Goal: Task Accomplishment & Management: Manage account settings

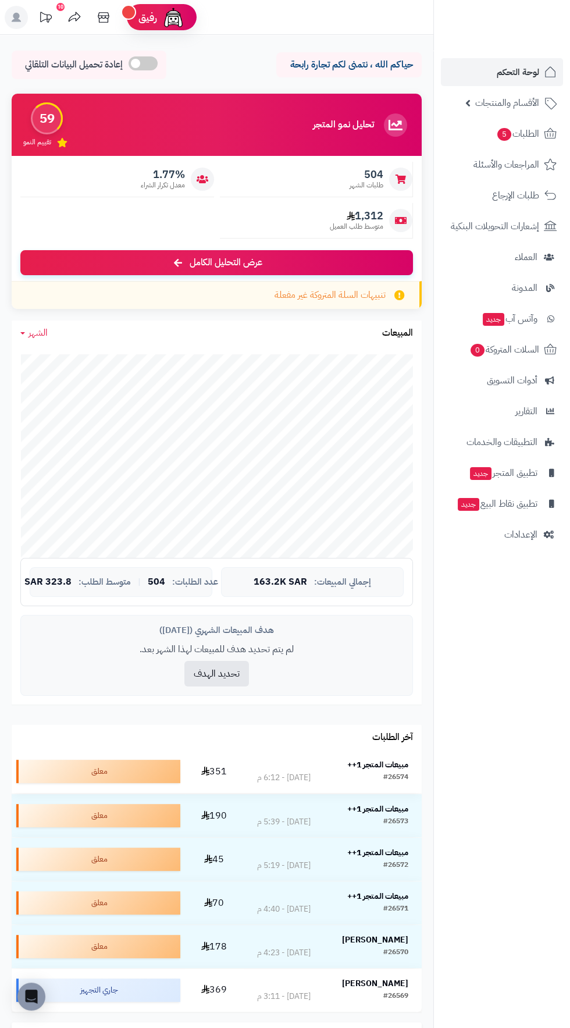
click at [389, 761] on strong "مبيعات المتجر 1++" at bounding box center [377, 765] width 61 height 12
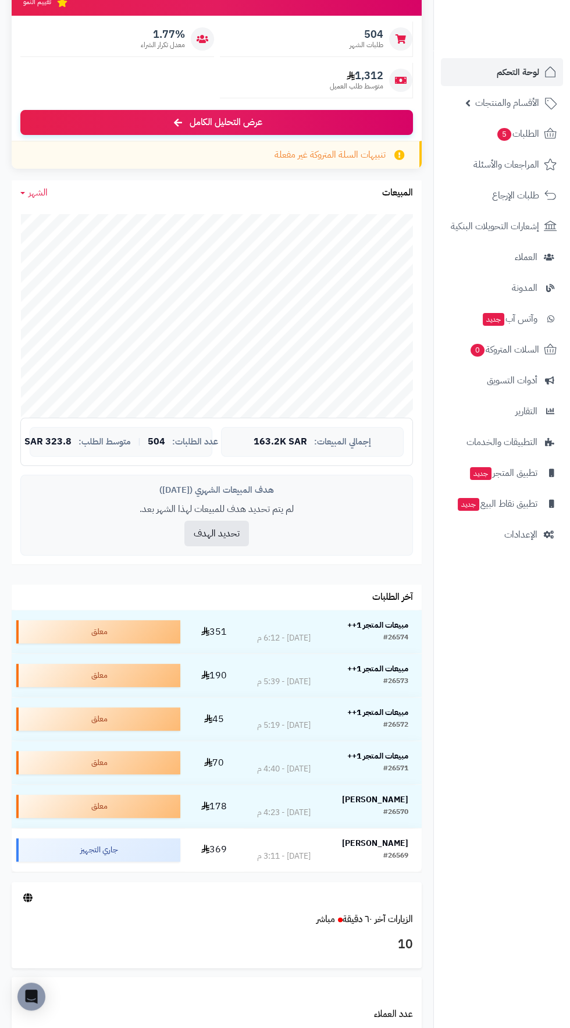
scroll to position [175, 0]
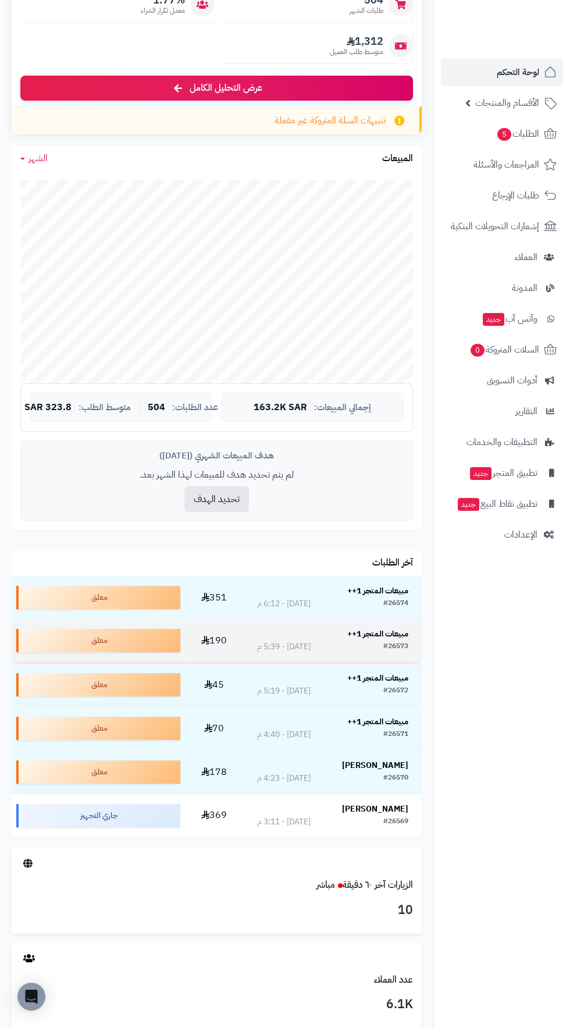
click at [382, 642] on div "#26573 اليوم - 5:39 م" at bounding box center [332, 647] width 151 height 12
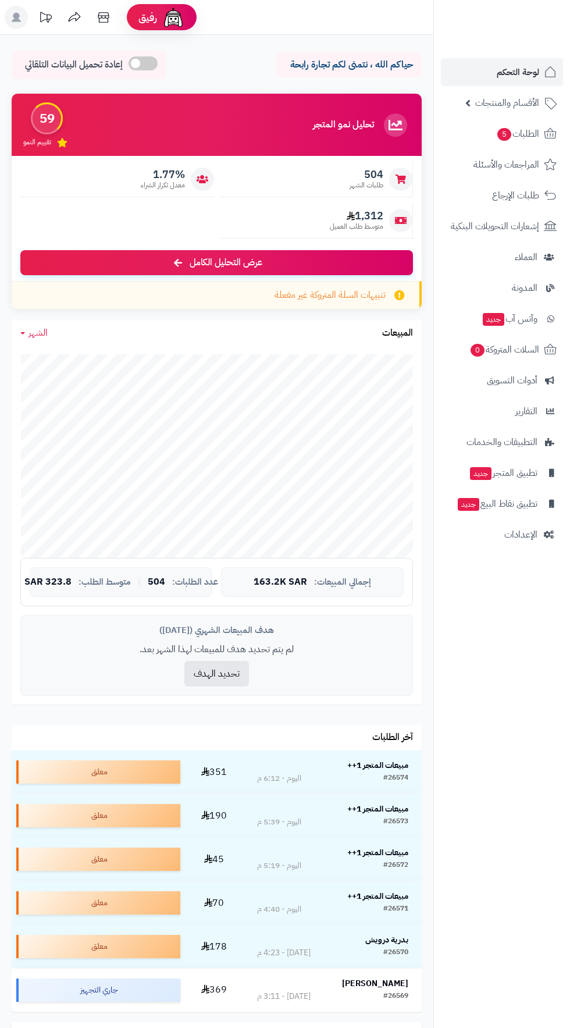
scroll to position [175, 0]
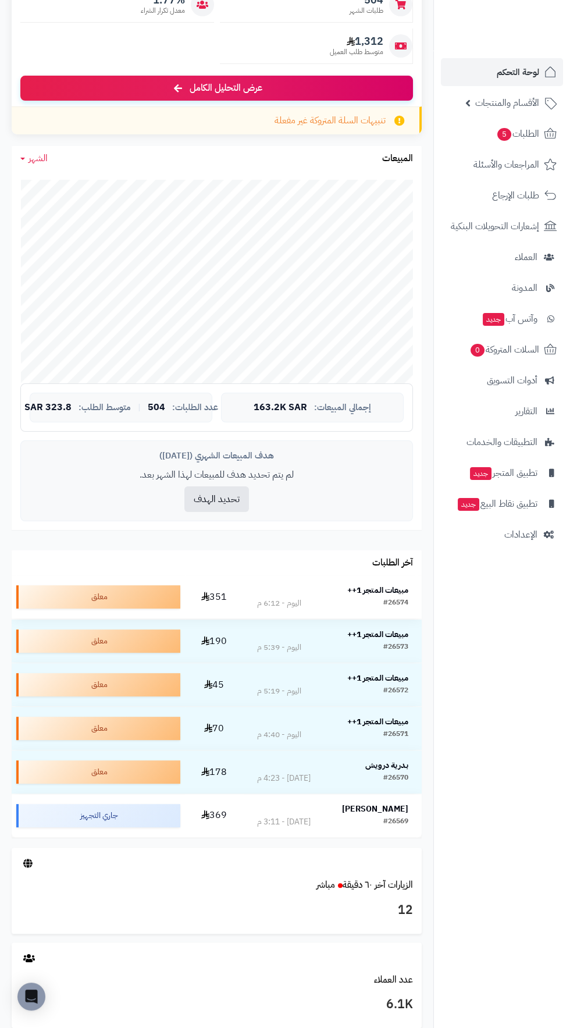
click at [382, 585] on strong "مبيعات المتجر 1++" at bounding box center [377, 590] width 61 height 12
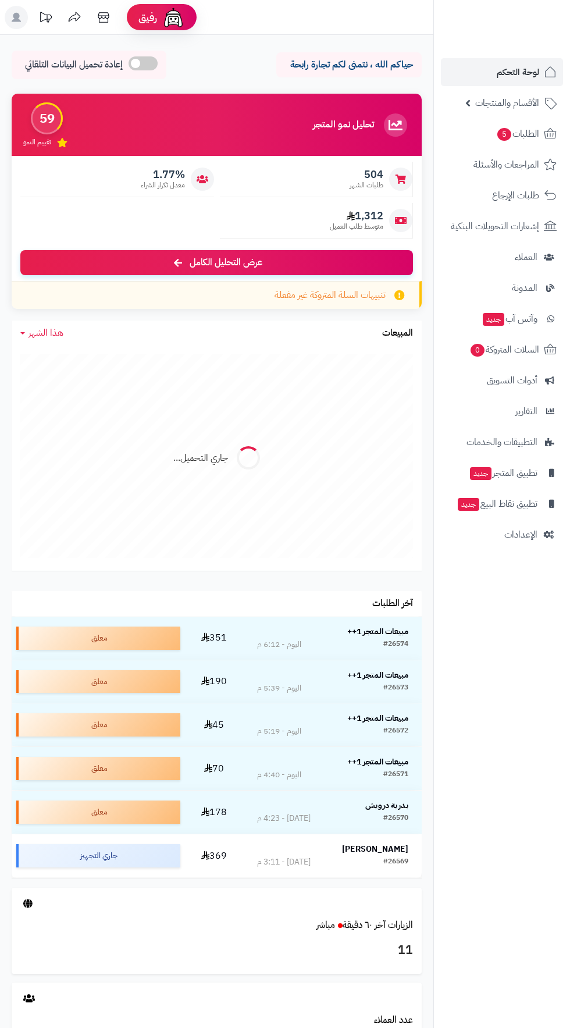
scroll to position [175, 0]
